Goal: Task Accomplishment & Management: Manage account settings

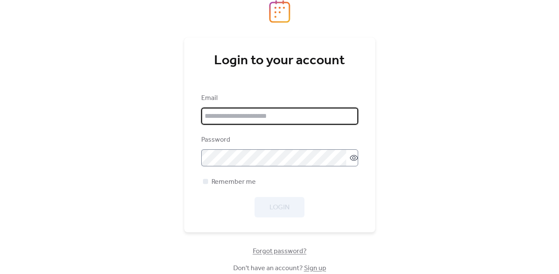
type input "**********"
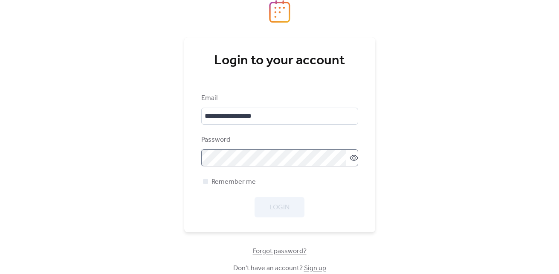
click at [354, 159] on icon at bounding box center [353, 158] width 9 height 9
click at [286, 209] on span "Login" at bounding box center [279, 208] width 20 height 10
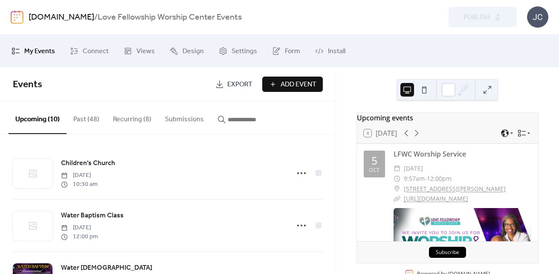
click at [46, 14] on link "[DOMAIN_NAME]" at bounding box center [62, 17] width 66 height 16
